Goal: Navigation & Orientation: Find specific page/section

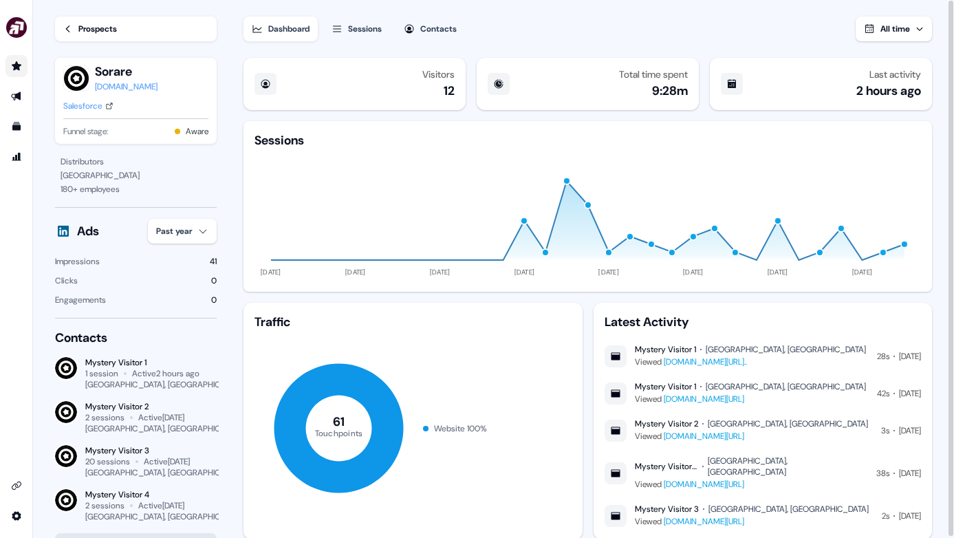
click at [22, 61] on link "Go to prospects" at bounding box center [17, 66] width 22 height 22
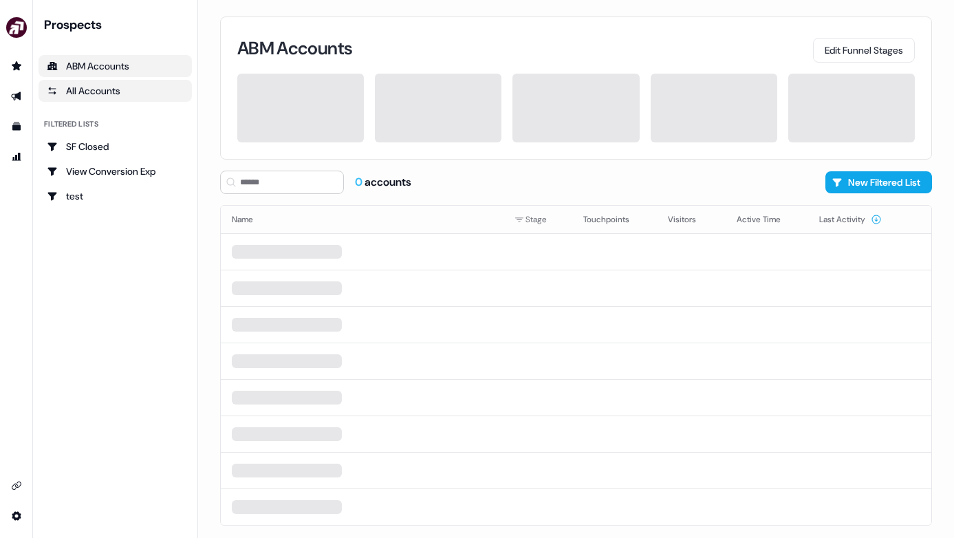
click at [98, 87] on div "All Accounts" at bounding box center [115, 91] width 137 height 14
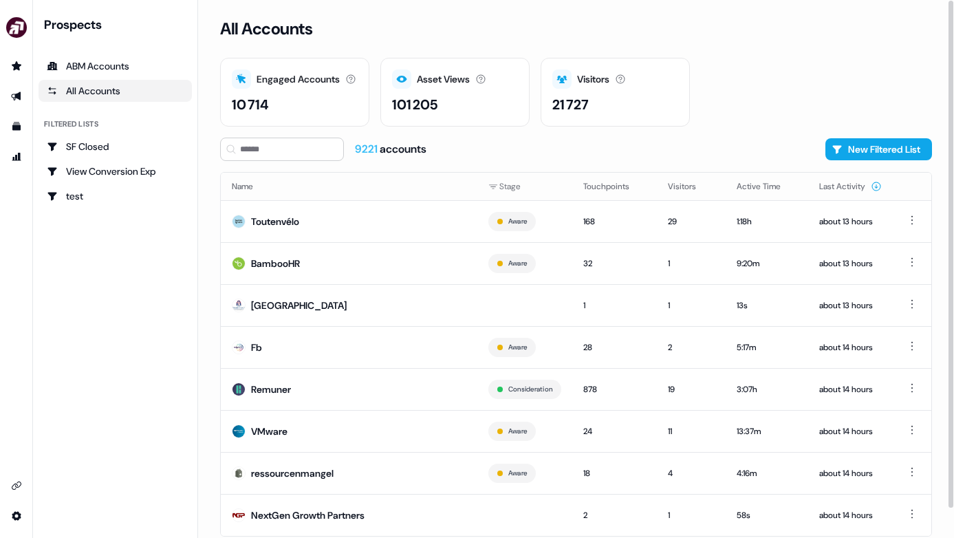
click at [134, 96] on div "All Accounts" at bounding box center [115, 91] width 137 height 14
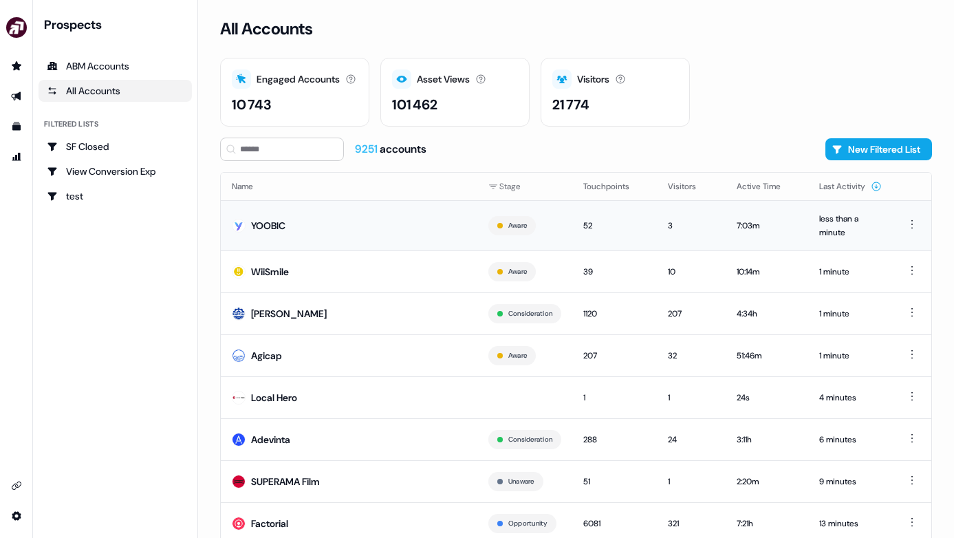
click at [540, 238] on td "Aware" at bounding box center [524, 225] width 95 height 50
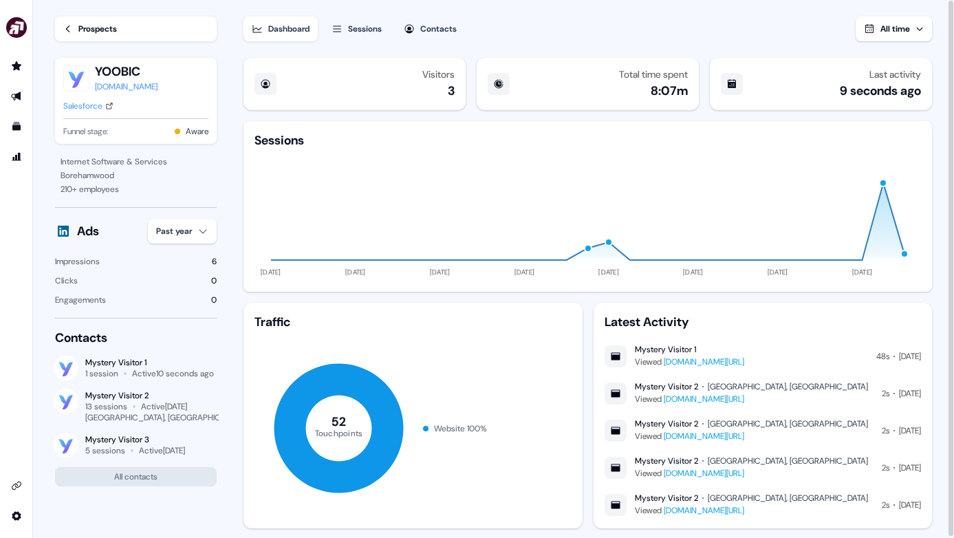
click at [120, 31] on link "Prospects" at bounding box center [136, 29] width 162 height 25
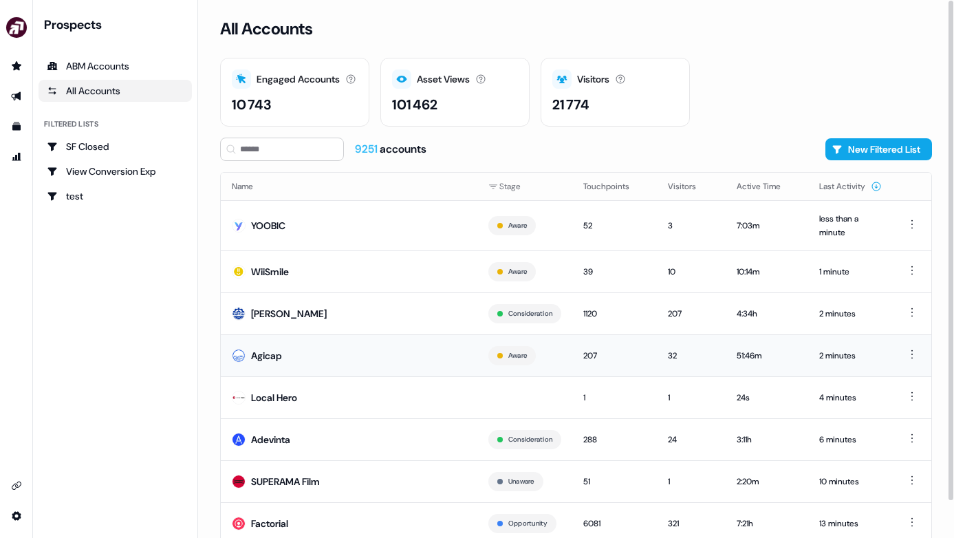
scroll to position [39, 0]
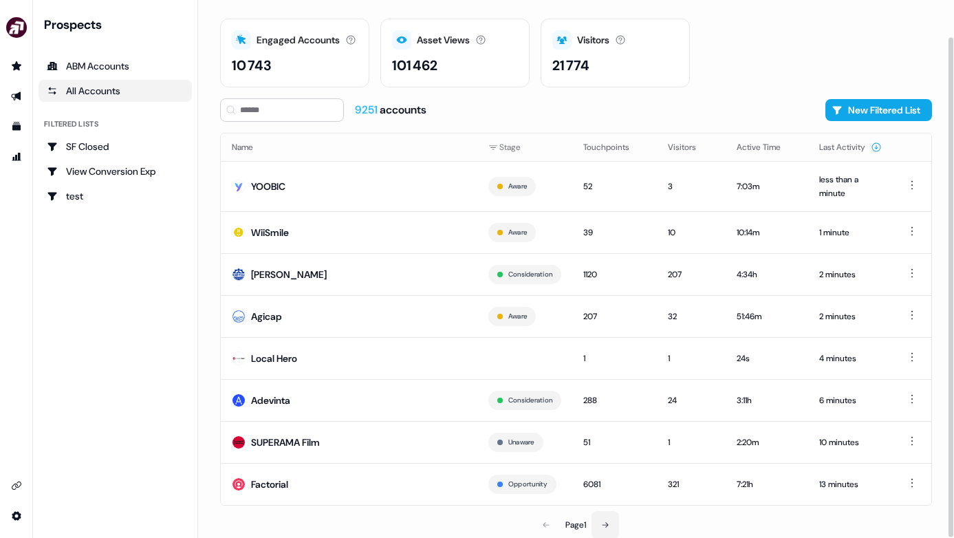
click at [609, 521] on icon at bounding box center [605, 525] width 8 height 8
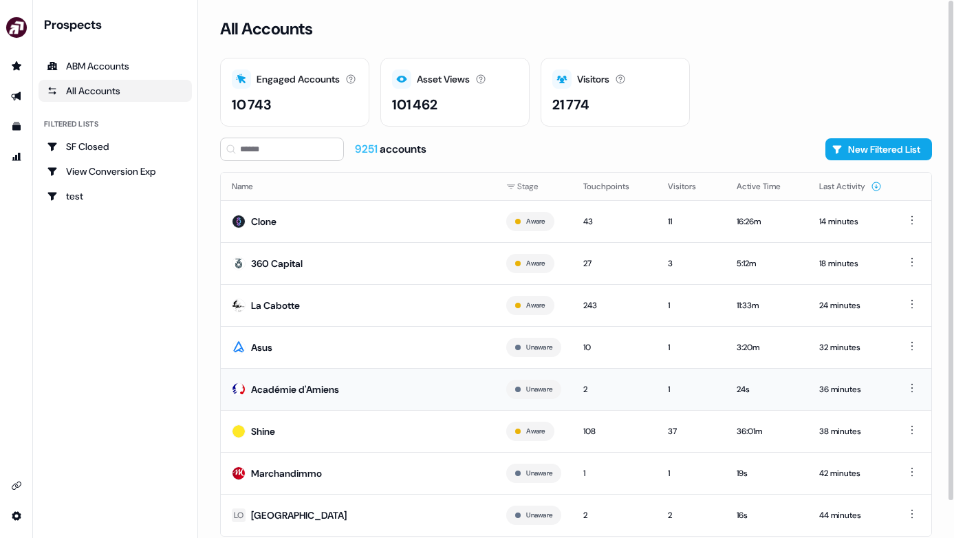
scroll to position [31, 0]
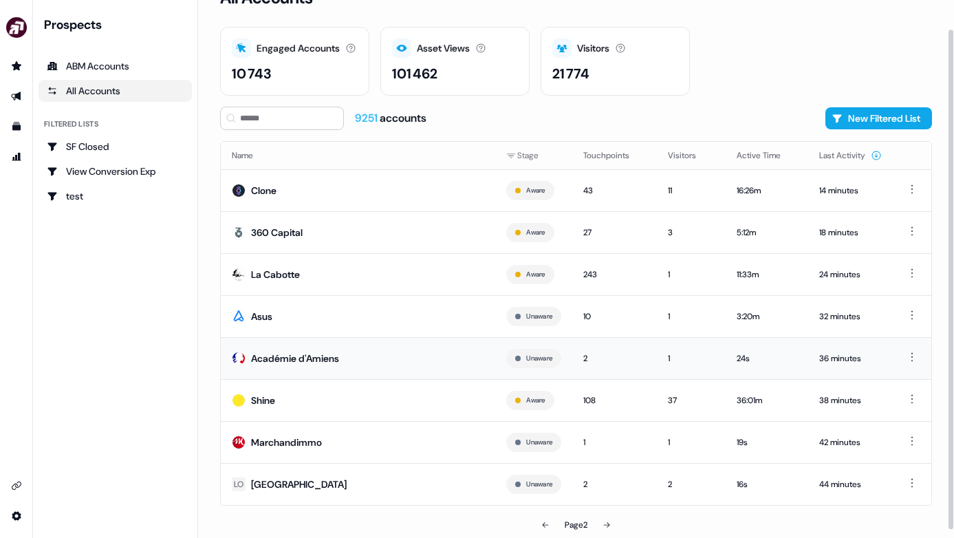
click at [431, 401] on td "Shine" at bounding box center [358, 400] width 275 height 42
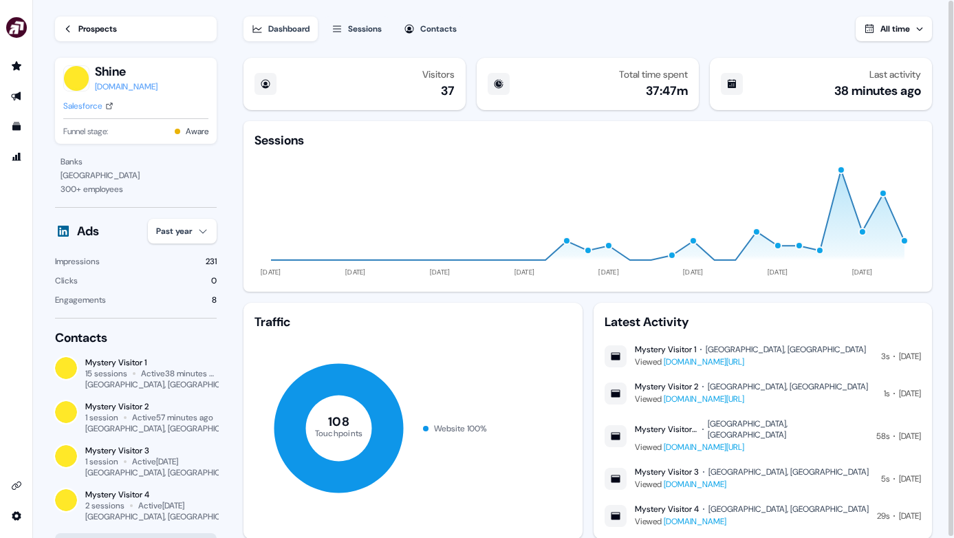
click at [283, 28] on div "Dashboard" at bounding box center [288, 29] width 41 height 14
click at [83, 39] on link "Prospects" at bounding box center [136, 29] width 162 height 25
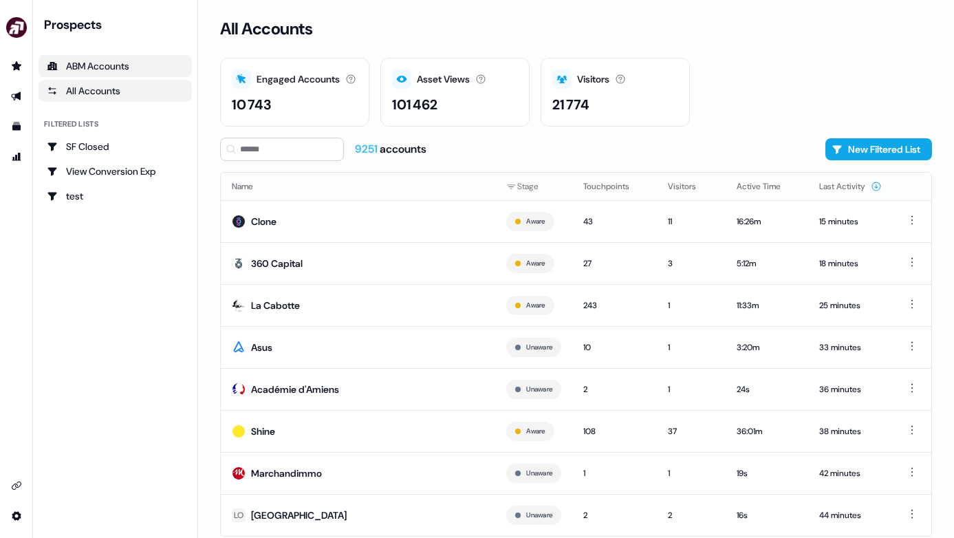
click at [90, 64] on div "ABM Accounts" at bounding box center [115, 66] width 137 height 14
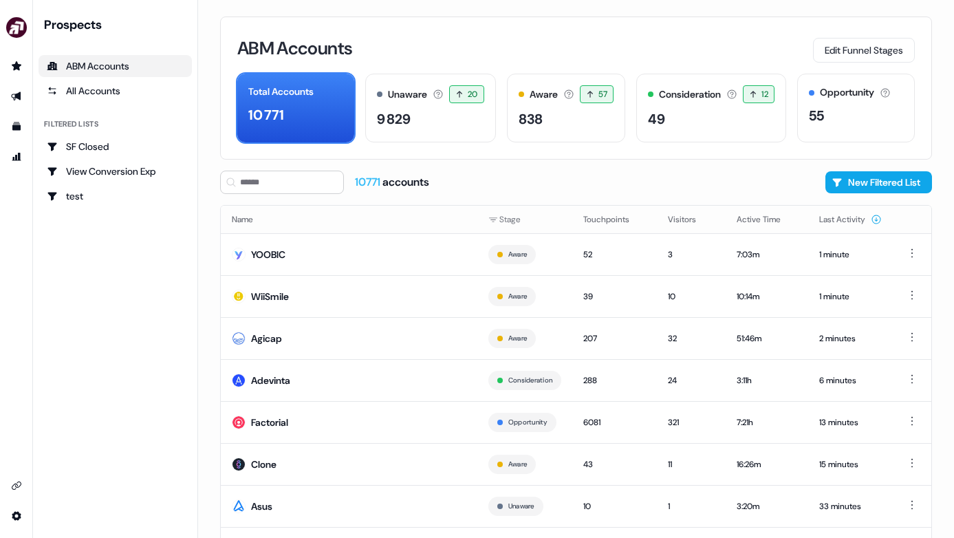
click at [87, 102] on div "Prospects ABM Accounts All Accounts Filtered lists SF Closed View Conversion Ex…" at bounding box center [115, 112] width 153 height 191
click at [102, 87] on div "All Accounts" at bounding box center [115, 91] width 137 height 14
